Goal: Transaction & Acquisition: Purchase product/service

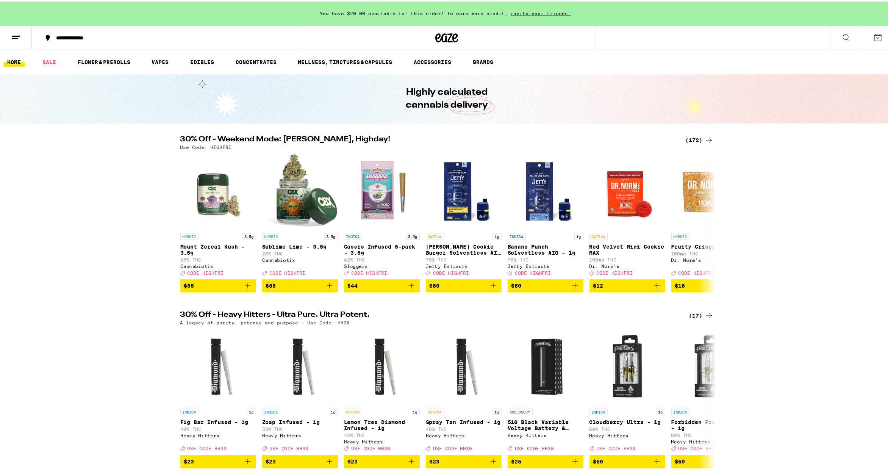
click at [692, 138] on div "(172)" at bounding box center [699, 138] width 28 height 9
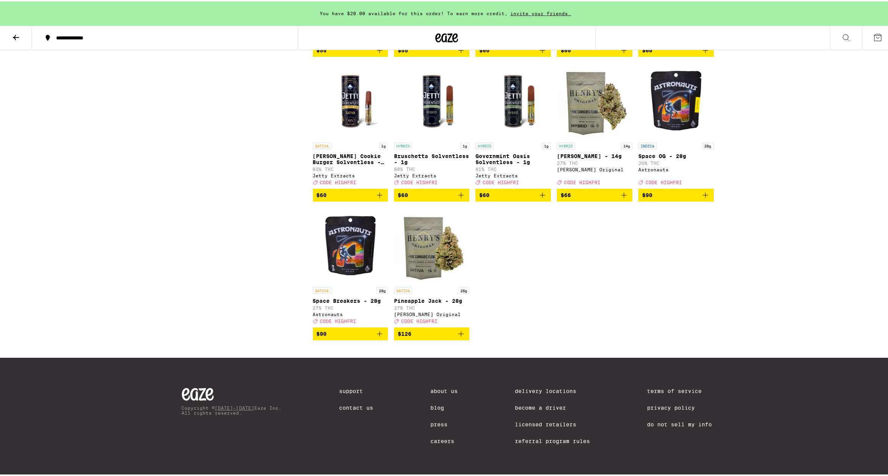
scroll to position [5025, 0]
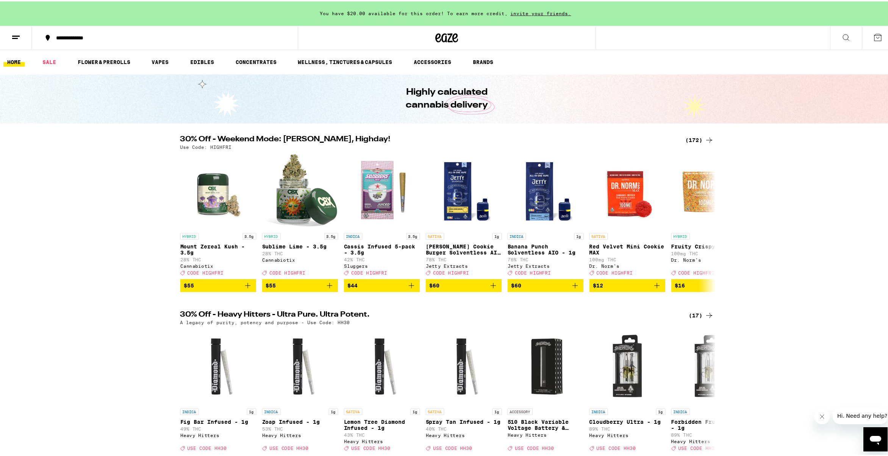
click at [693, 137] on div "(172)" at bounding box center [699, 138] width 28 height 9
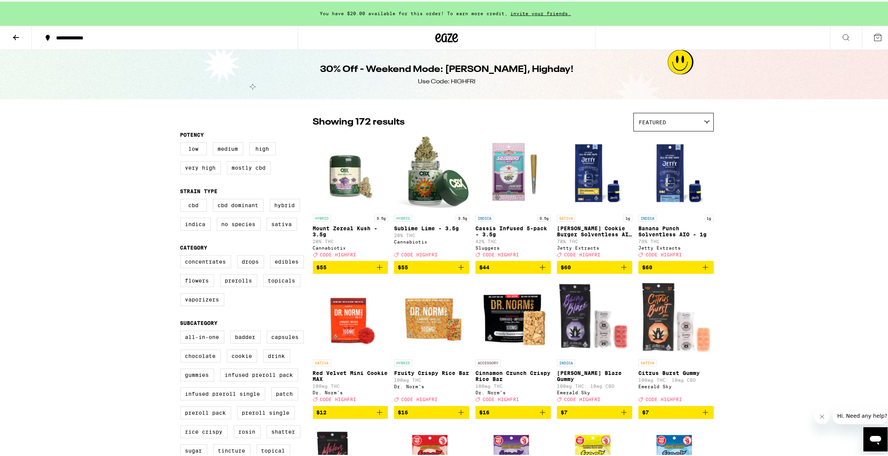
click at [517, 175] on img "Open page for Cassis Infused 5-pack - 3.5g from Sluggers" at bounding box center [512, 172] width 75 height 76
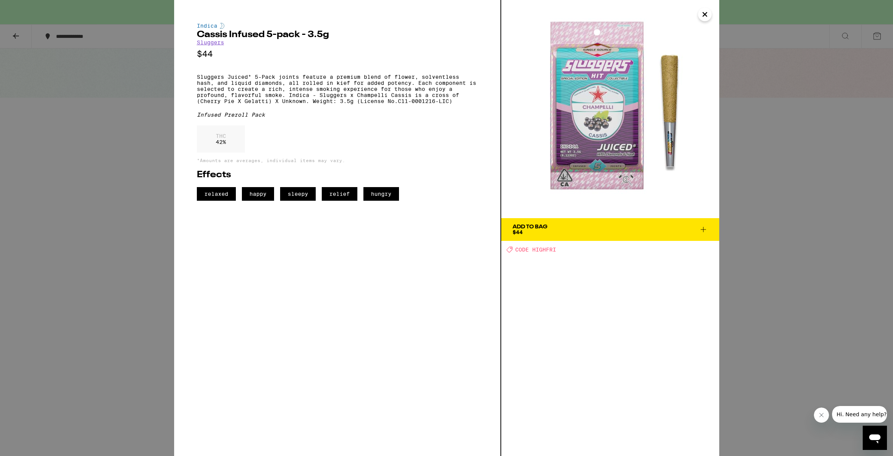
click at [83, 303] on div "Indica Cassis Infused 5-pack - 3.5g Sluggers $44 Sluggers Juiced* 5-Pack joints…" at bounding box center [446, 228] width 893 height 456
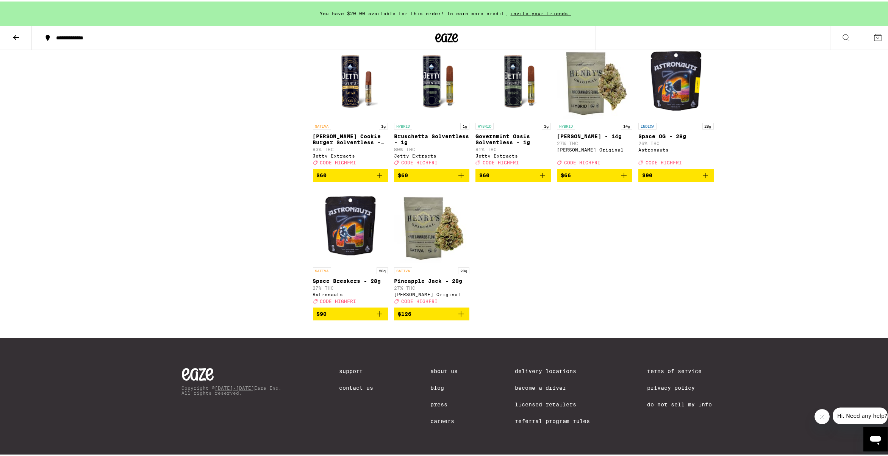
scroll to position [5044, 0]
